Goal: Transaction & Acquisition: Subscribe to service/newsletter

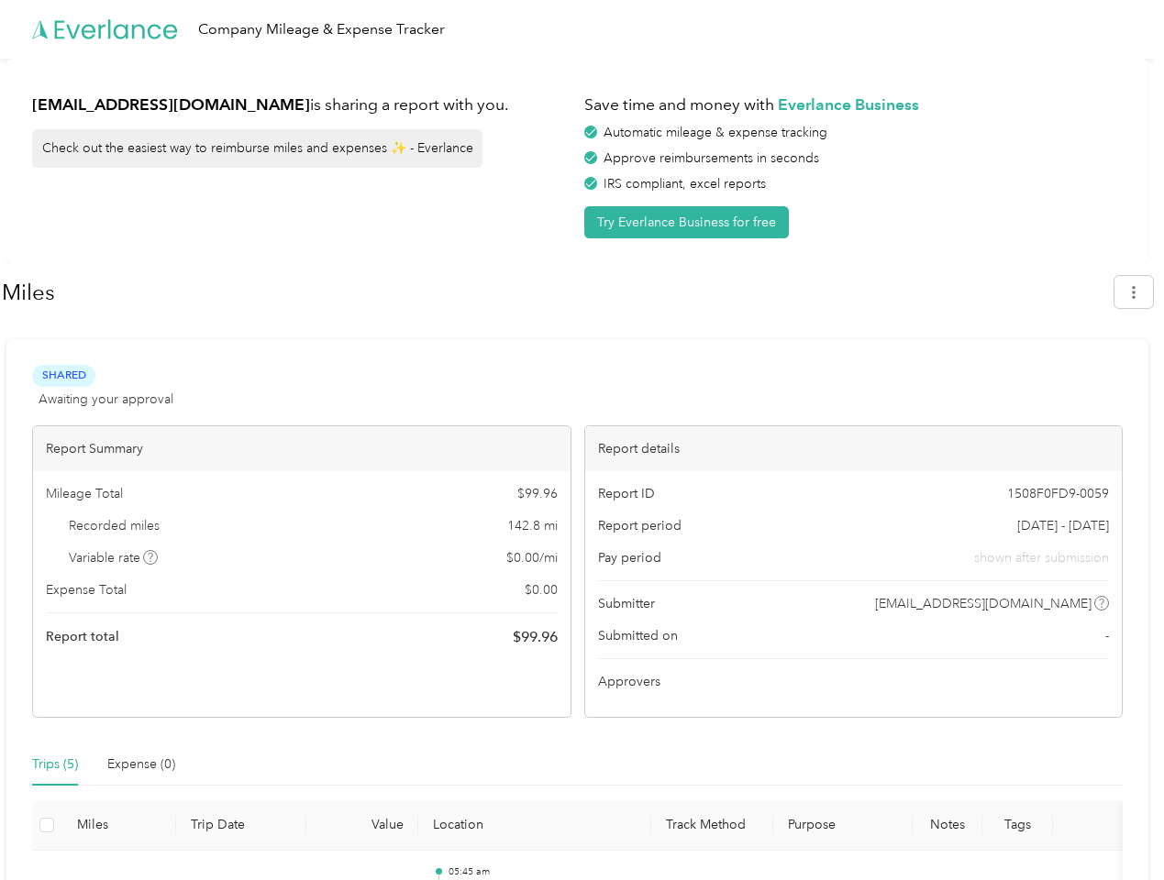
click at [585, 440] on div "Report details" at bounding box center [853, 448] width 537 height 45
click at [581, 29] on div "Company Mileage & Expense Tracker" at bounding box center [577, 29] width 1155 height 59
click at [690, 222] on button "Try Everlance Business for free" at bounding box center [686, 222] width 204 height 32
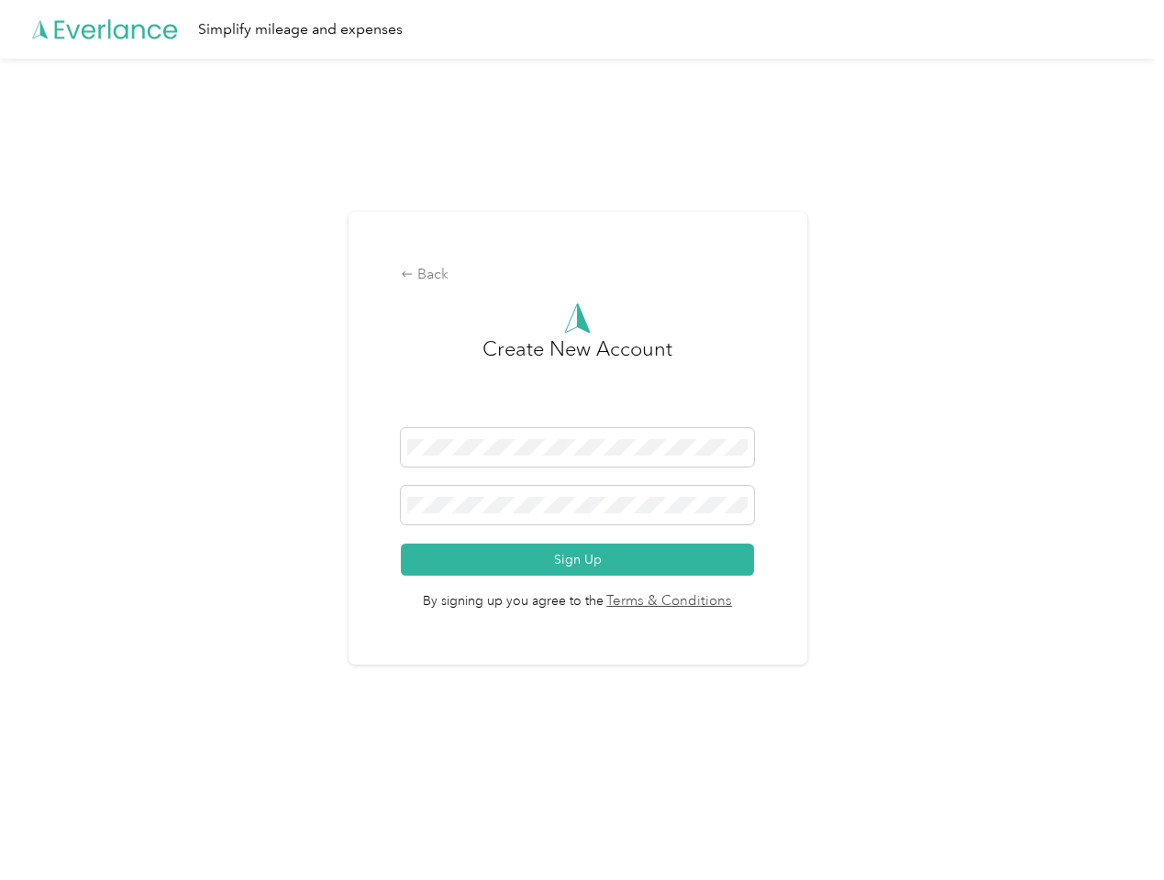
click at [557, 293] on div "Back Create New Account Sign Up By signing up you agree to the Terms & Conditio…" at bounding box center [577, 439] width 459 height 454
click at [1143, 292] on div "Back Create New Account Sign Up By signing up you agree to the Terms & Conditio…" at bounding box center [577, 446] width 1155 height 775
click at [151, 558] on div "Back Create New Account Sign Up By signing up you agree to the Terms & Conditio…" at bounding box center [577, 446] width 1155 height 775
click at [723, 603] on link "Terms & Conditions" at bounding box center [667, 601] width 129 height 21
click at [55, 765] on div "Back Create New Account Sign Up By signing up you agree to the Terms & Conditio…" at bounding box center [577, 446] width 1155 height 775
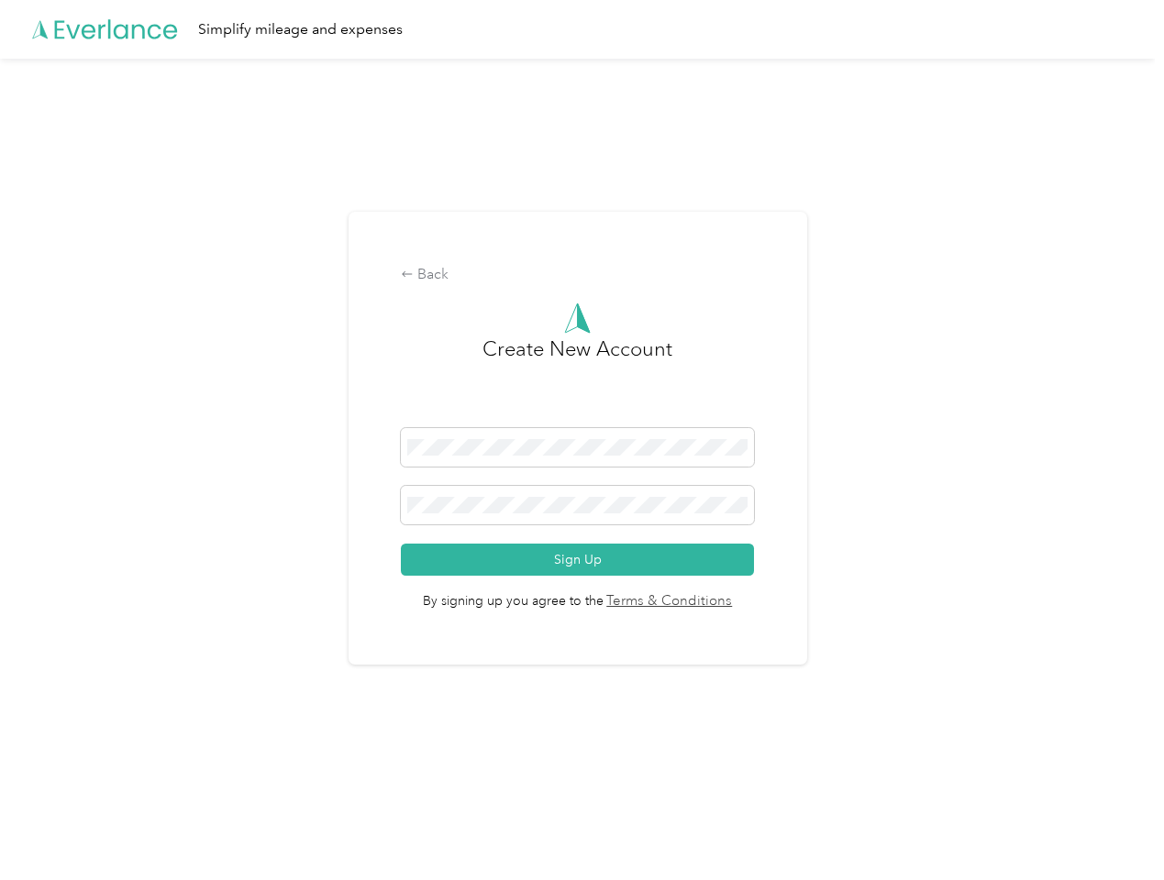
click at [141, 765] on div "Back Create New Account Sign Up By signing up you agree to the Terms & Conditio…" at bounding box center [577, 446] width 1155 height 775
click at [47, 825] on div "Back Create New Account Sign Up By signing up you agree to the Terms & Conditio…" at bounding box center [577, 446] width 1155 height 775
